Goal: Transaction & Acquisition: Purchase product/service

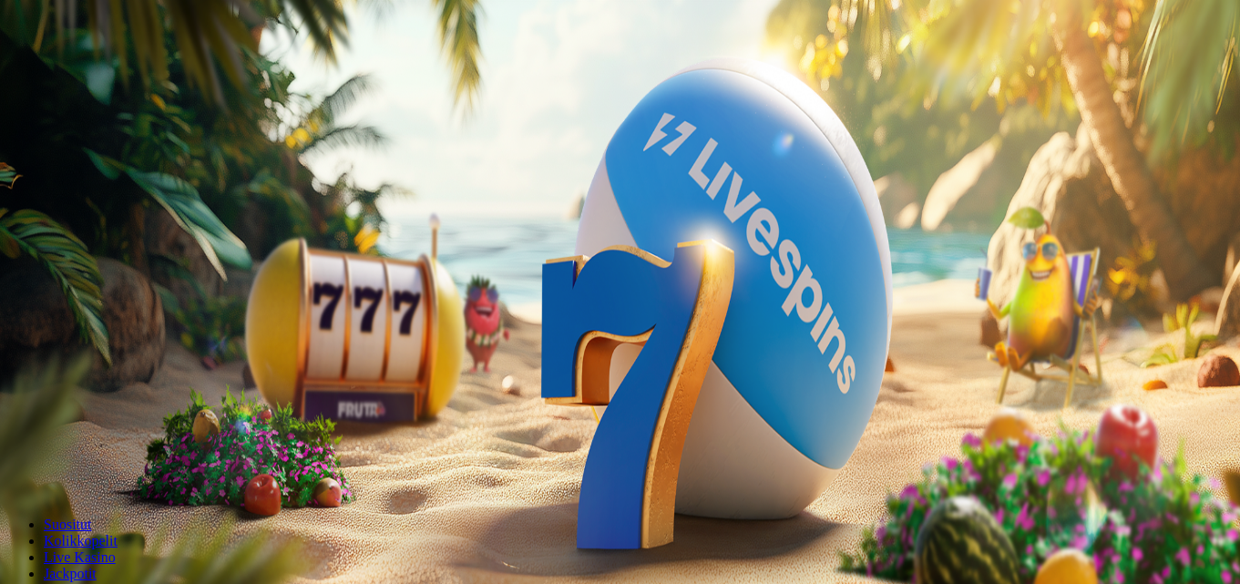
drag, startPoint x: 0, startPoint y: 0, endPoint x: 1166, endPoint y: 543, distance: 1286.1
click at [112, 73] on span "Kirjaudu" at bounding box center [126, 66] width 45 height 14
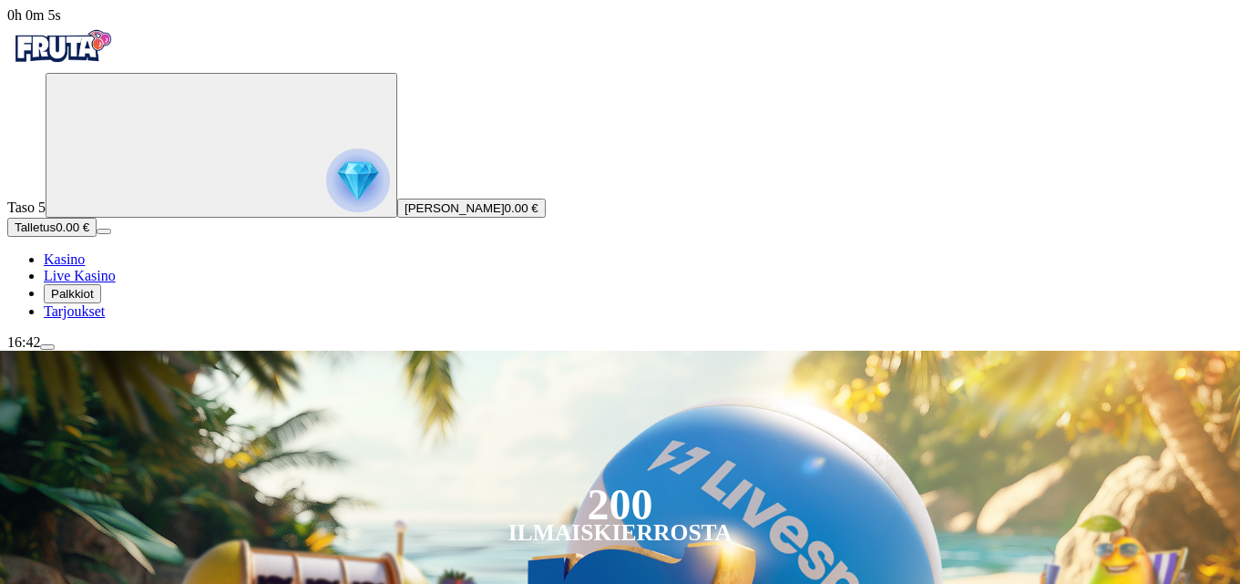
click at [94, 301] on span "Palkkiot" at bounding box center [72, 294] width 43 height 14
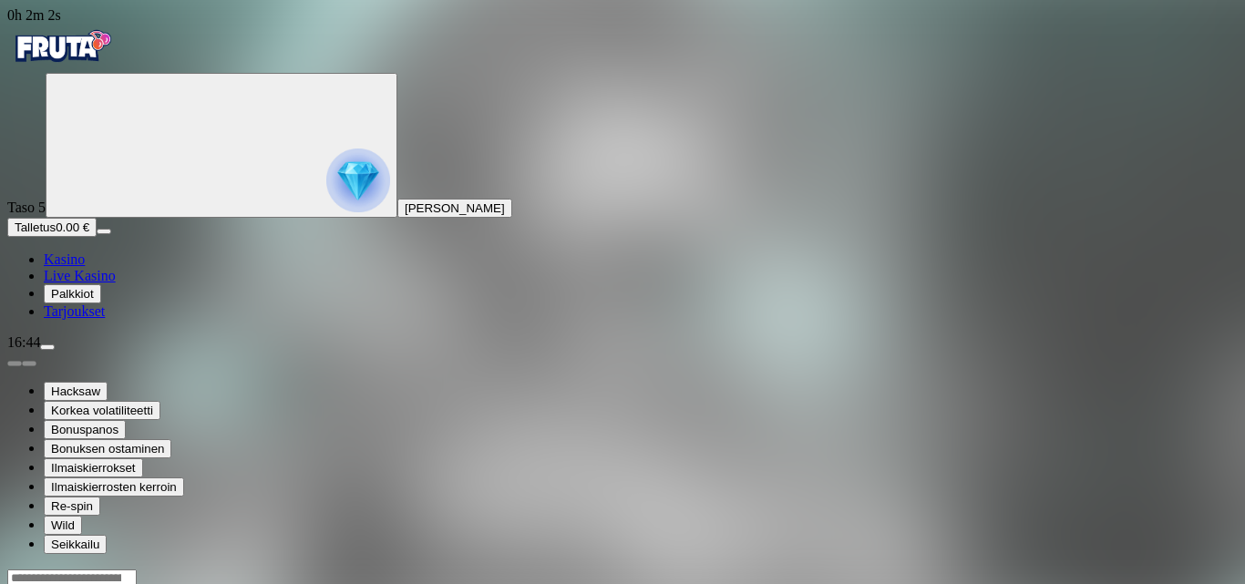
click at [137, 570] on input "Search" at bounding box center [71, 579] width 129 height 18
type input "*****"
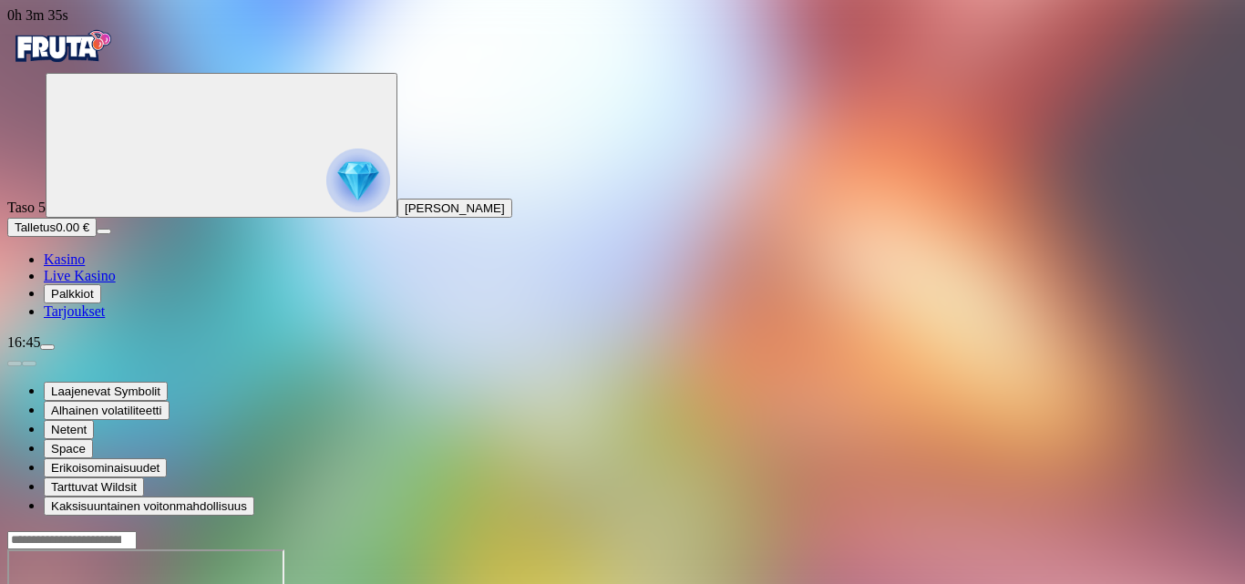
click at [92, 301] on span "Palkkiot" at bounding box center [72, 294] width 43 height 14
click at [94, 301] on span "Palkkiot" at bounding box center [72, 294] width 43 height 14
